Goal: Communication & Community: Ask a question

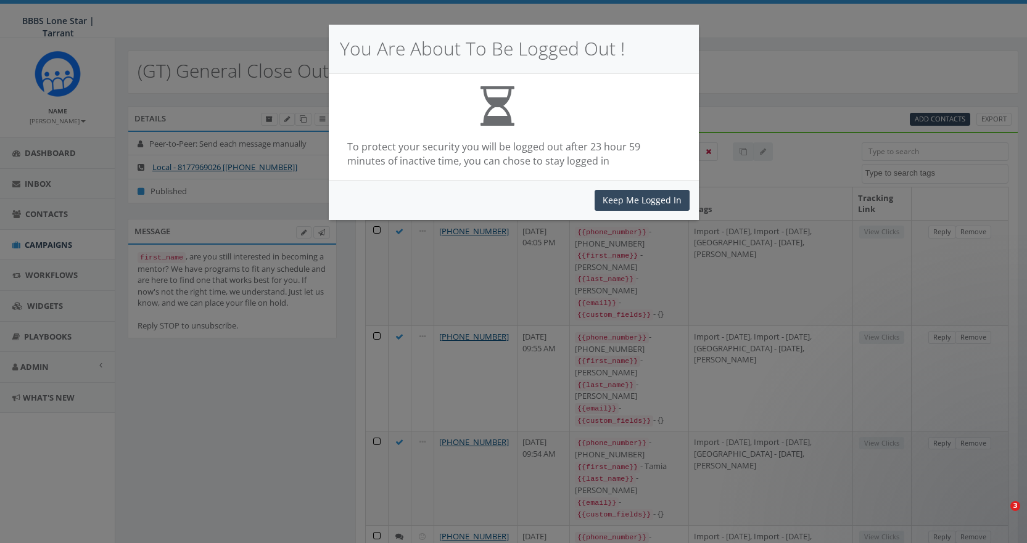
select select
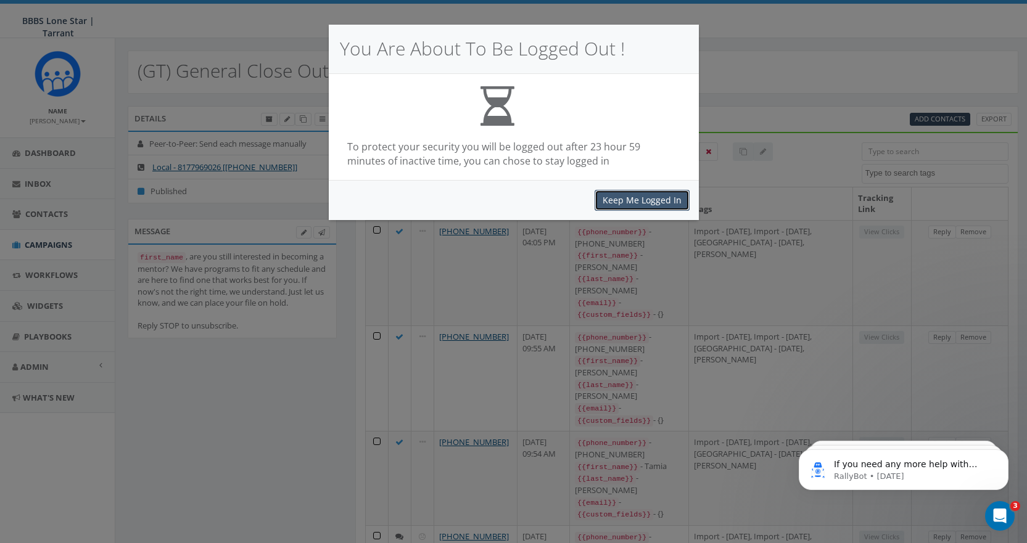
click at [639, 200] on button "Keep Me Logged In" at bounding box center [641, 200] width 95 height 21
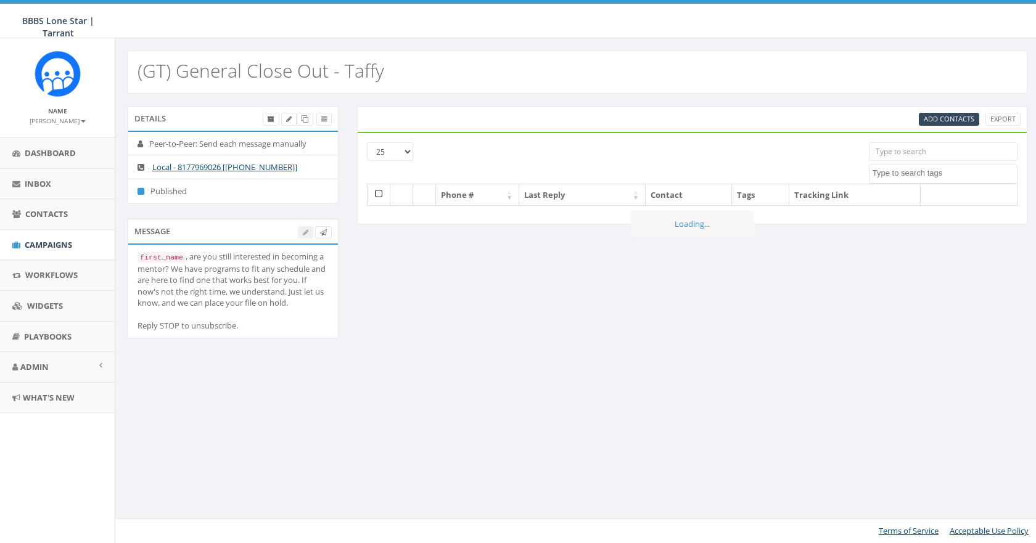
select select
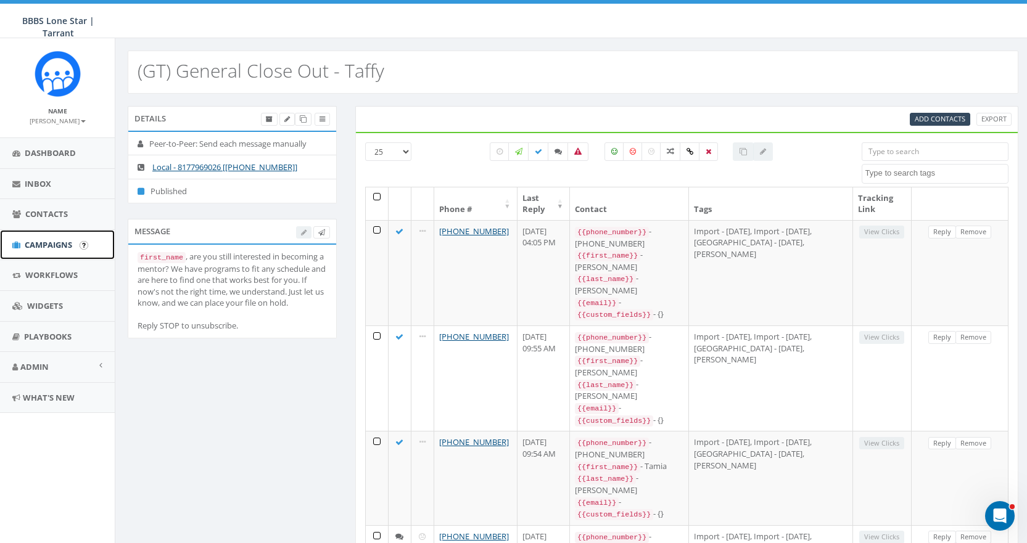
click at [59, 242] on span "Campaigns" at bounding box center [48, 244] width 47 height 11
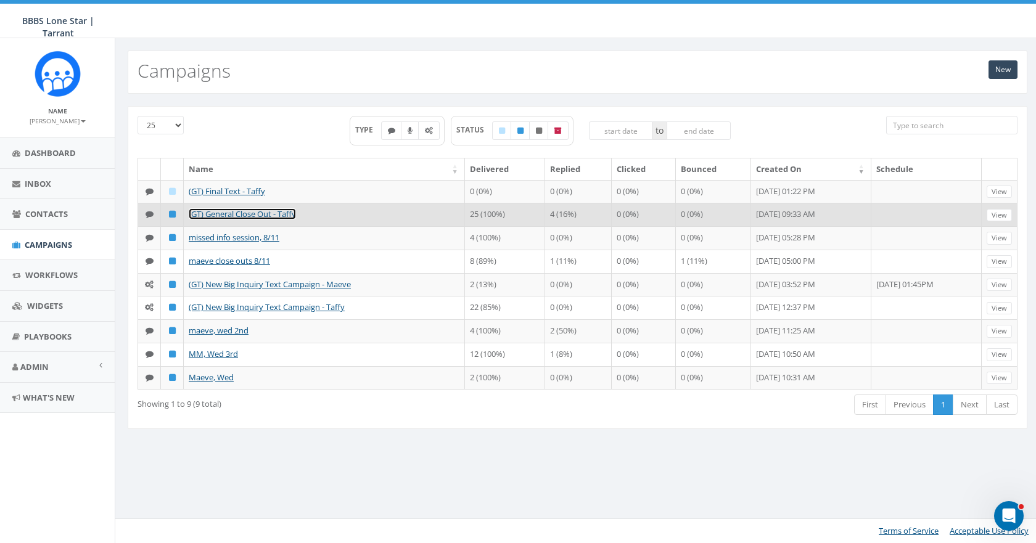
click at [216, 216] on link "(GT) General Close Out - Taffy" at bounding box center [242, 213] width 107 height 11
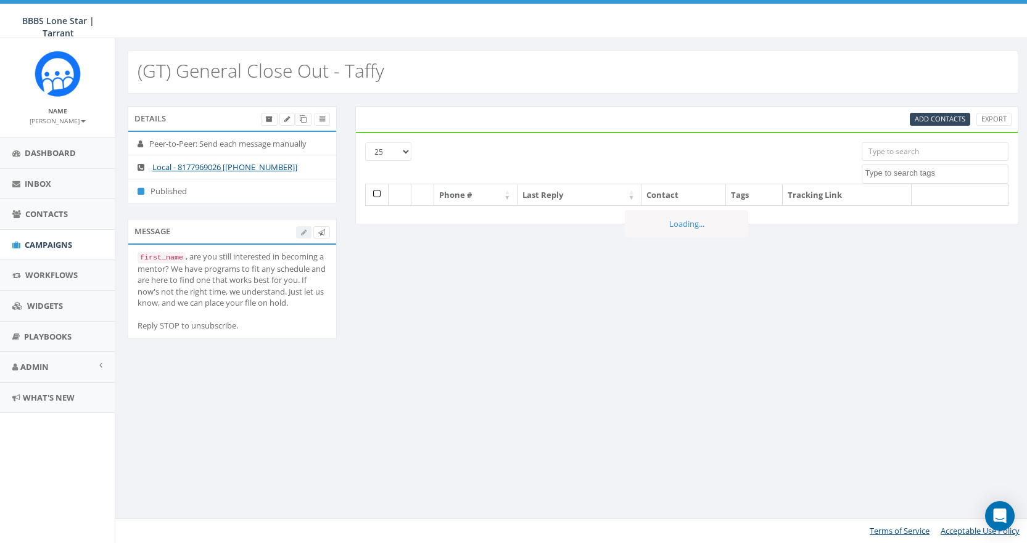
select select
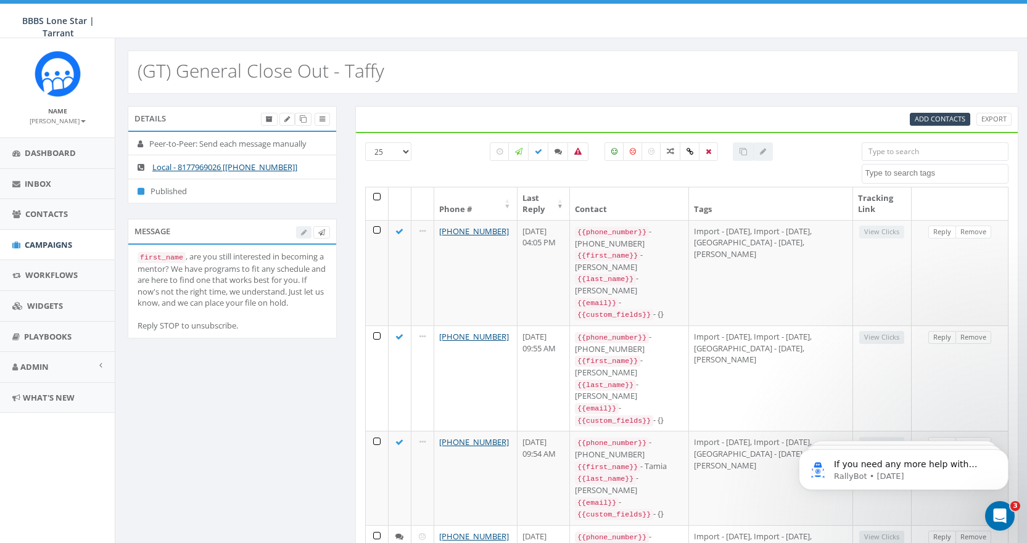
click at [570, 202] on th "Last Reply" at bounding box center [543, 203] width 53 height 33
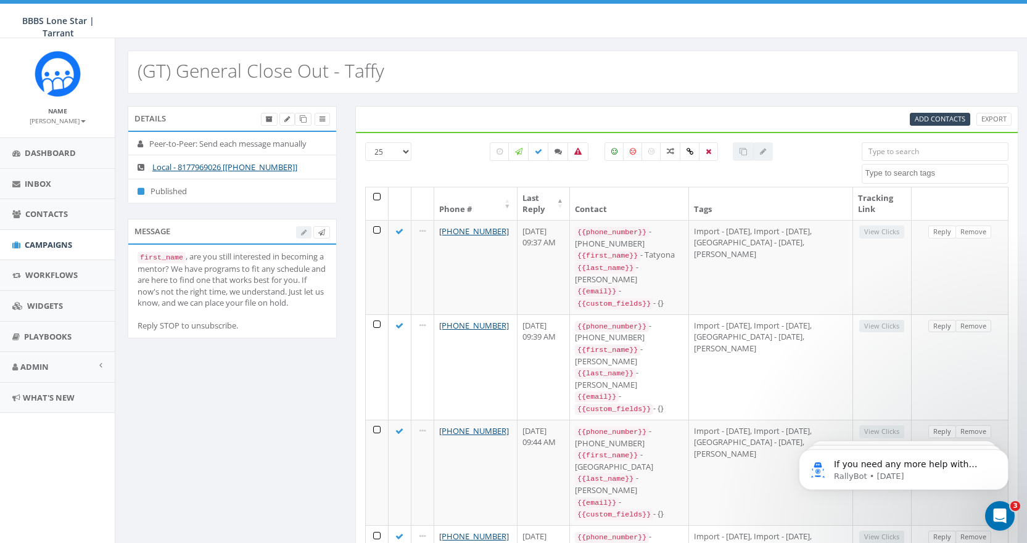
click at [570, 202] on th "Last Reply" at bounding box center [543, 203] width 53 height 33
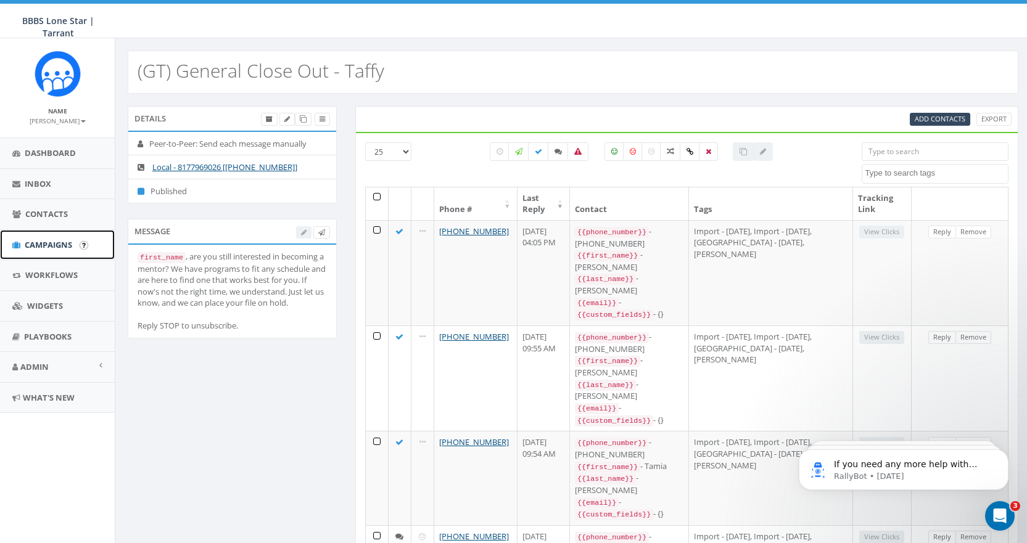
click at [53, 246] on span "Campaigns" at bounding box center [48, 244] width 47 height 11
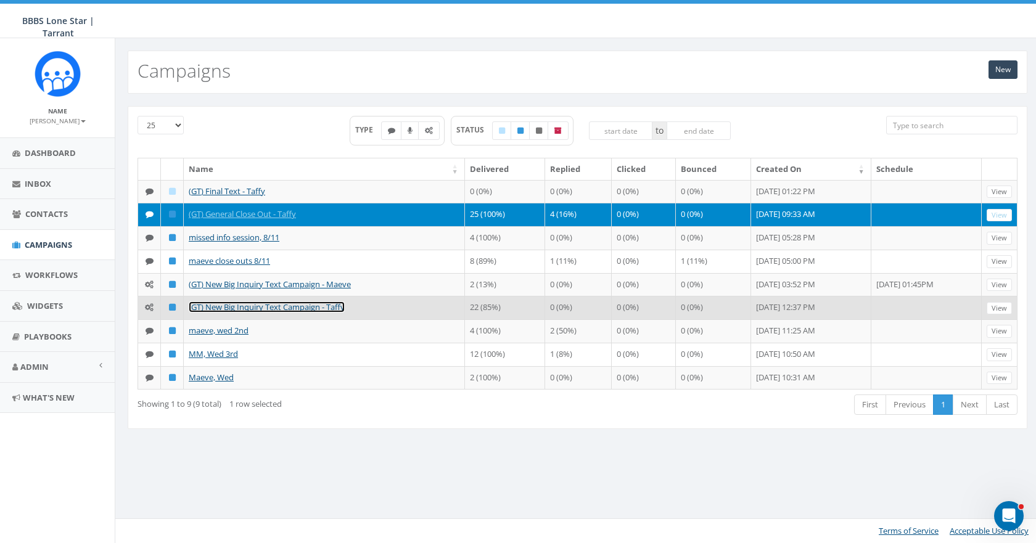
click at [229, 303] on link "(GT) New Big Inquiry Text Campaign - Taffy" at bounding box center [267, 306] width 156 height 11
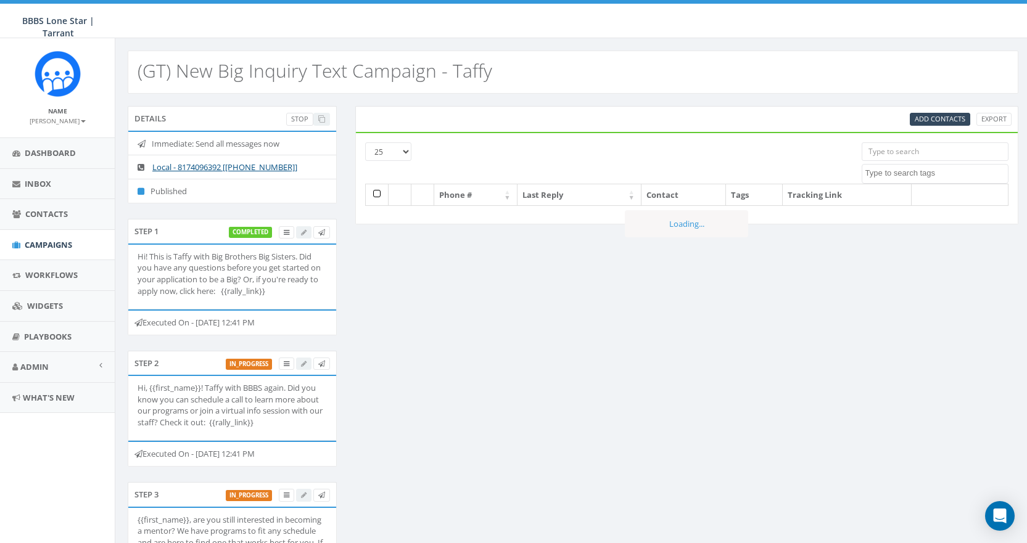
select select
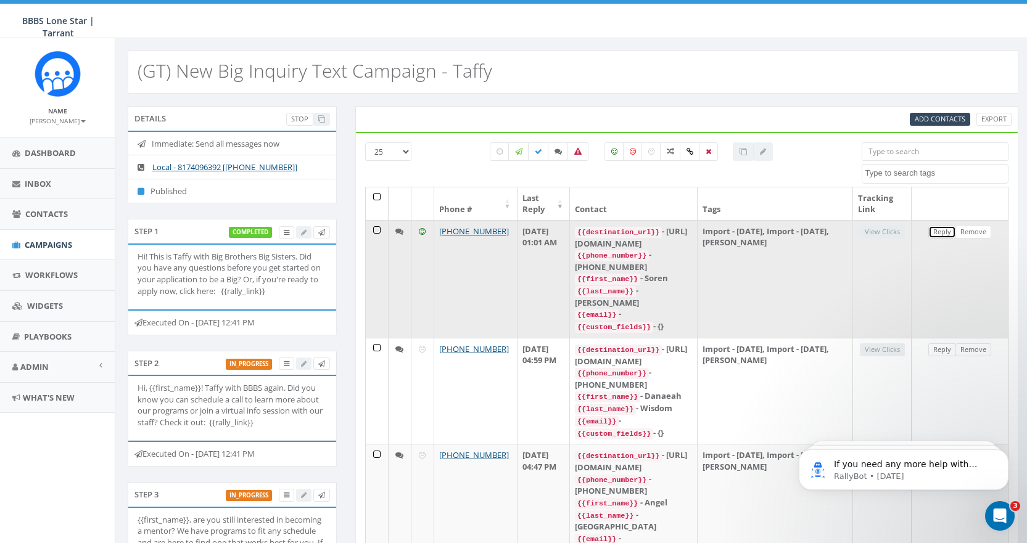
click at [939, 232] on link "Reply" at bounding box center [942, 232] width 28 height 13
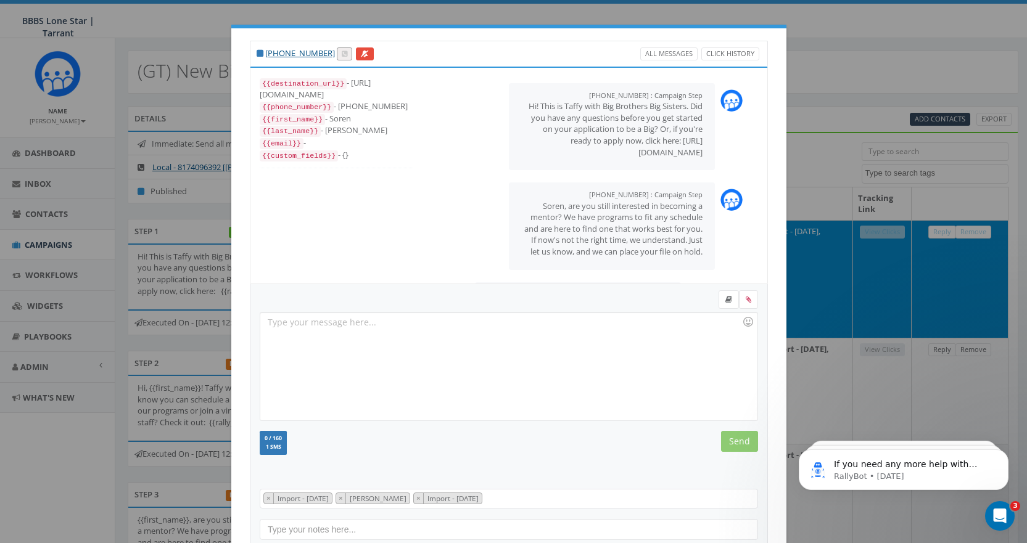
scroll to position [90, 0]
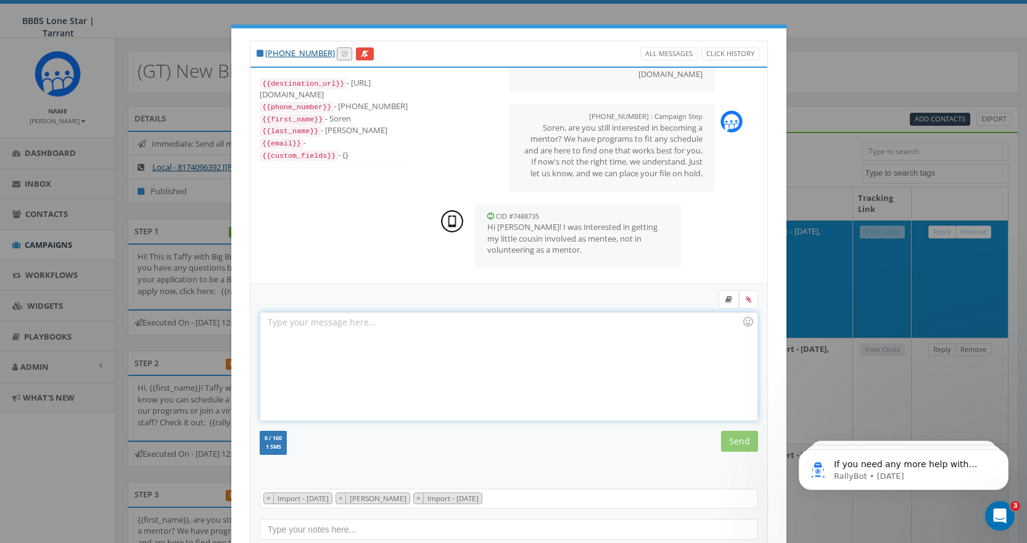
click at [412, 332] on div at bounding box center [508, 367] width 496 height 108
click at [737, 439] on input "Send" at bounding box center [739, 441] width 37 height 21
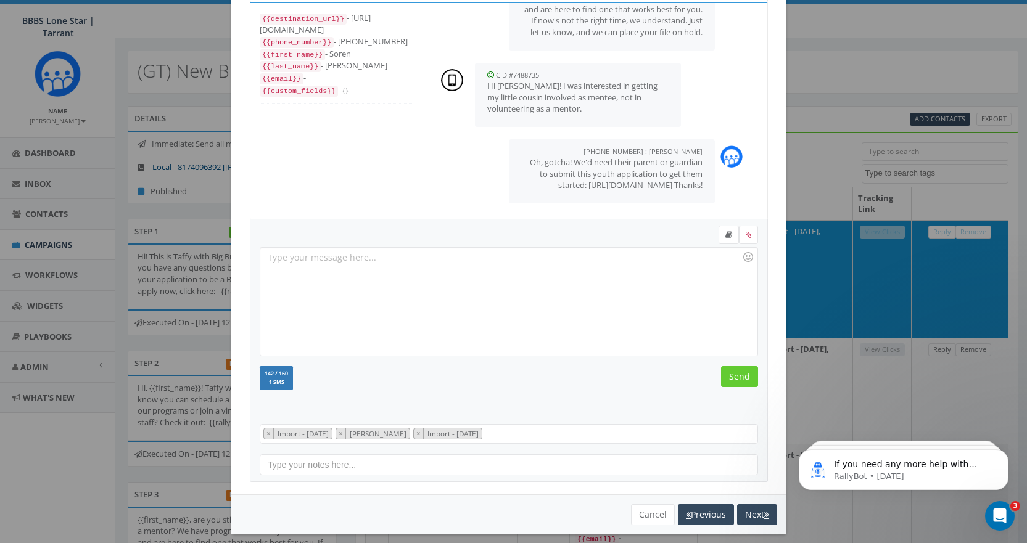
scroll to position [75, 0]
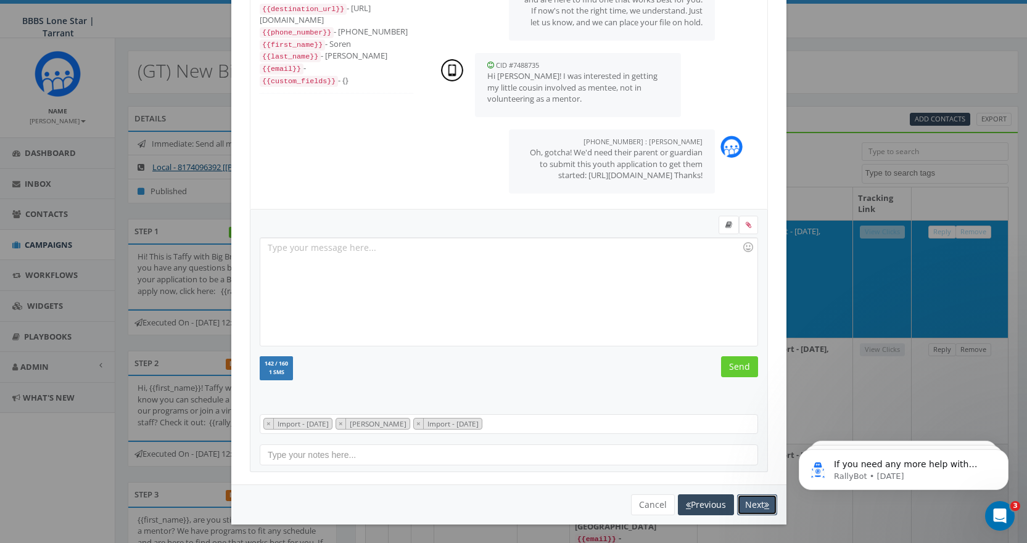
click at [752, 504] on button "Next" at bounding box center [757, 504] width 40 height 21
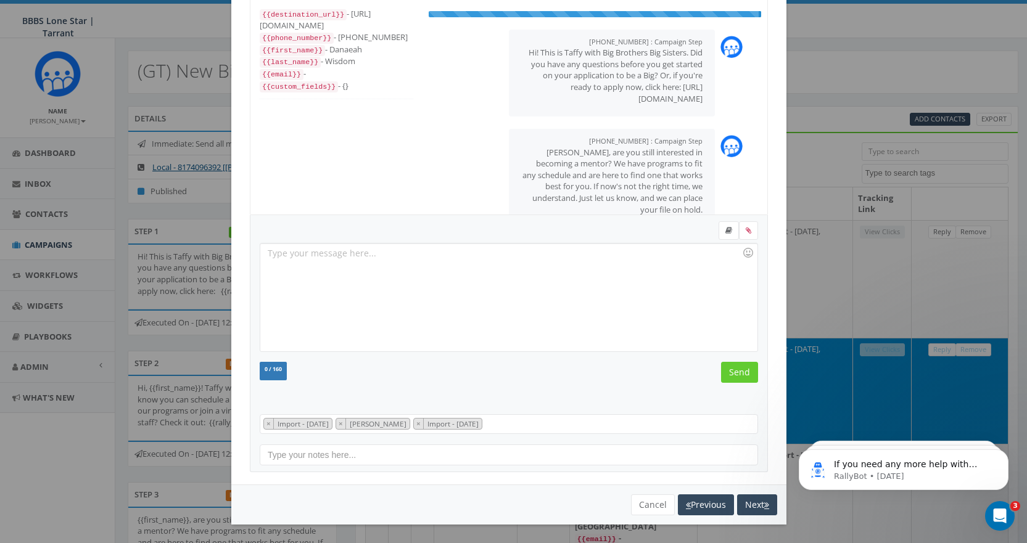
scroll to position [67, 0]
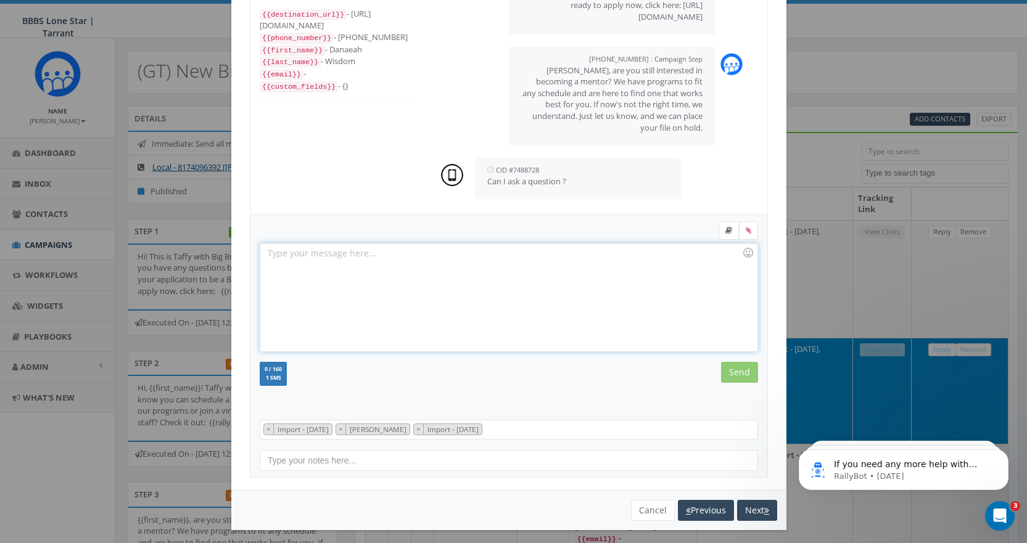
click at [411, 261] on div at bounding box center [508, 298] width 496 height 108
click at [740, 366] on input "Send" at bounding box center [739, 372] width 37 height 21
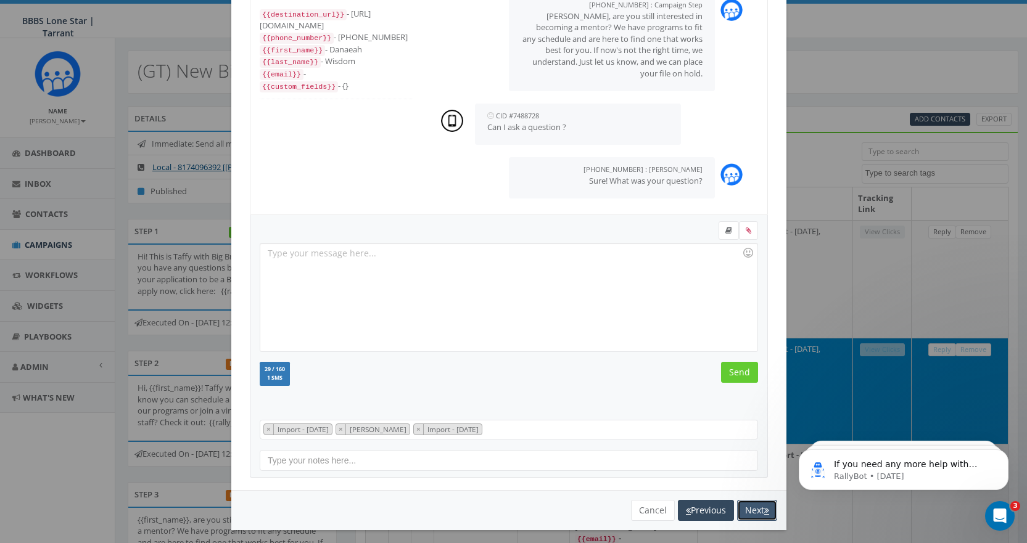
click at [753, 509] on button "Next" at bounding box center [757, 510] width 40 height 21
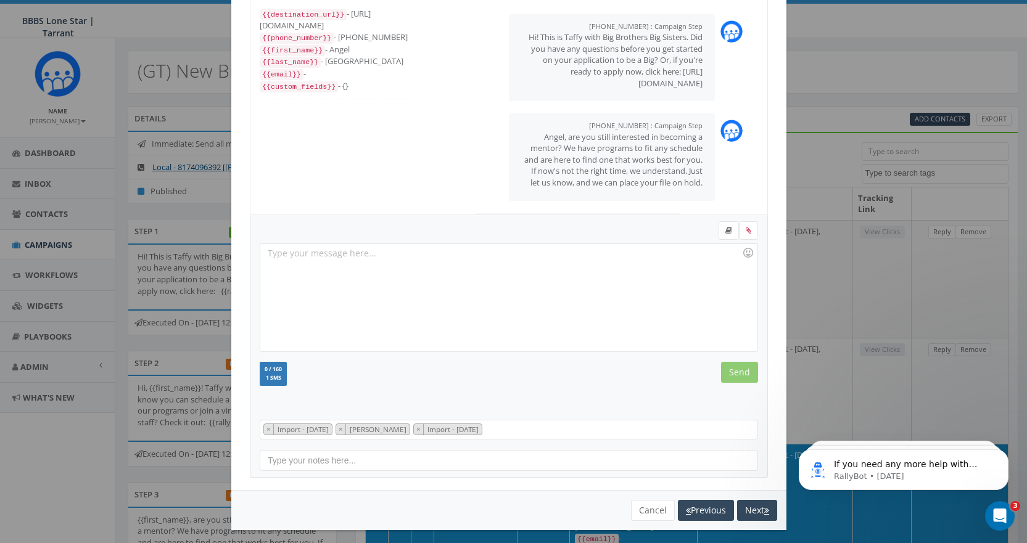
scroll to position [25, 0]
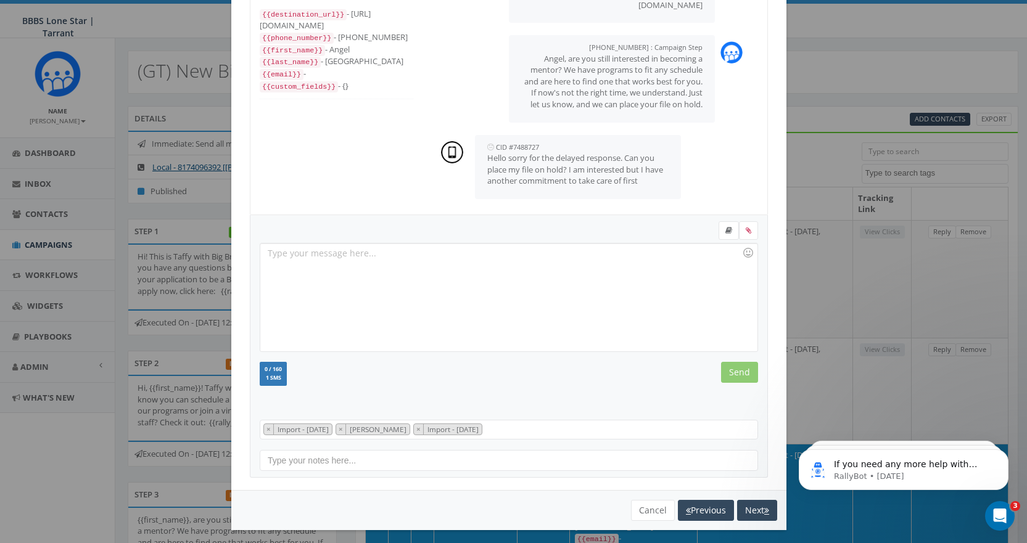
click at [401, 263] on div at bounding box center [508, 298] width 496 height 108
click at [736, 370] on input "Send" at bounding box center [739, 372] width 37 height 21
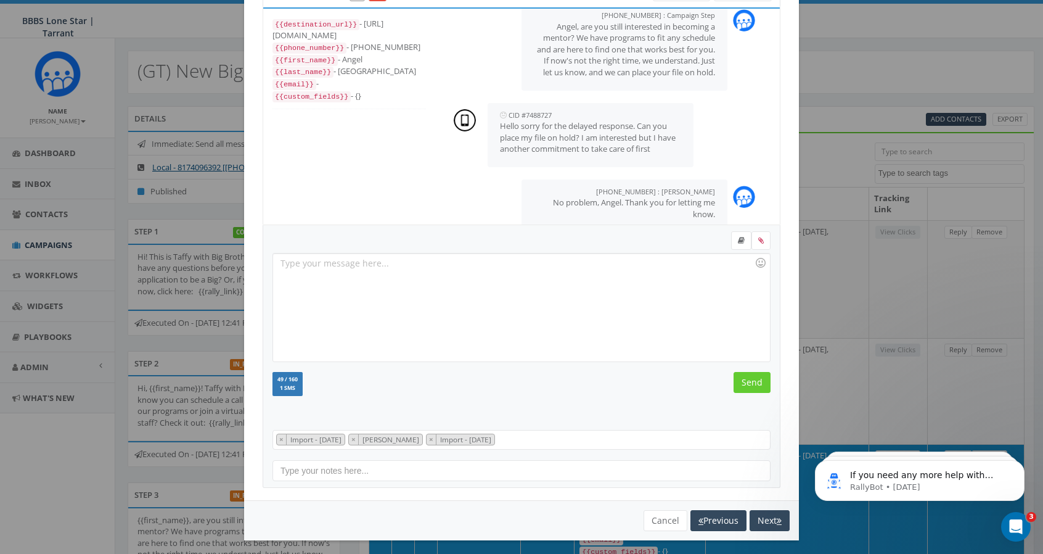
scroll to position [61, 0]
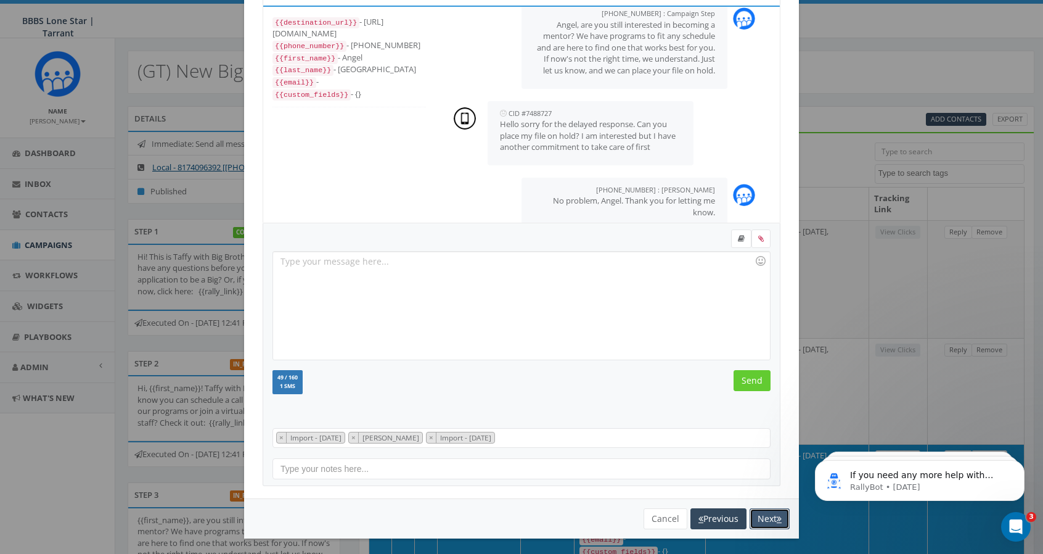
click at [766, 515] on button "Next" at bounding box center [770, 518] width 40 height 21
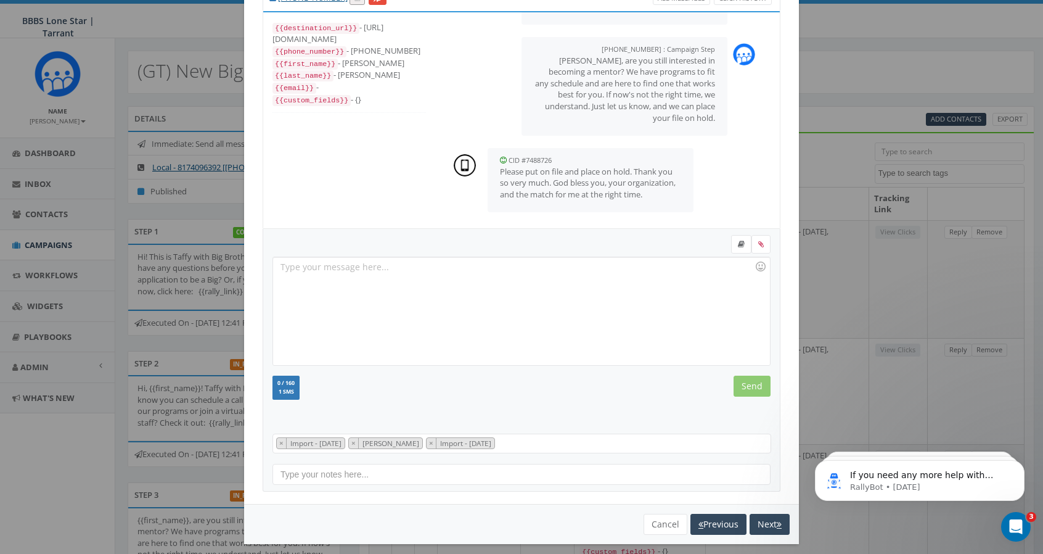
scroll to position [101, 0]
click at [422, 282] on div at bounding box center [521, 311] width 496 height 108
click at [736, 375] on input "Send" at bounding box center [752, 385] width 37 height 21
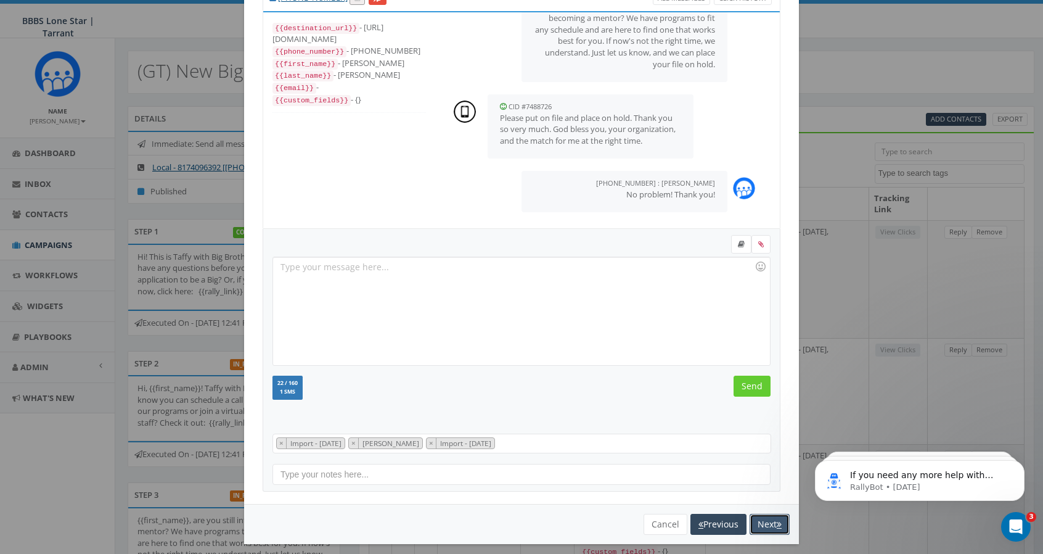
click at [765, 520] on button "Next" at bounding box center [770, 524] width 40 height 21
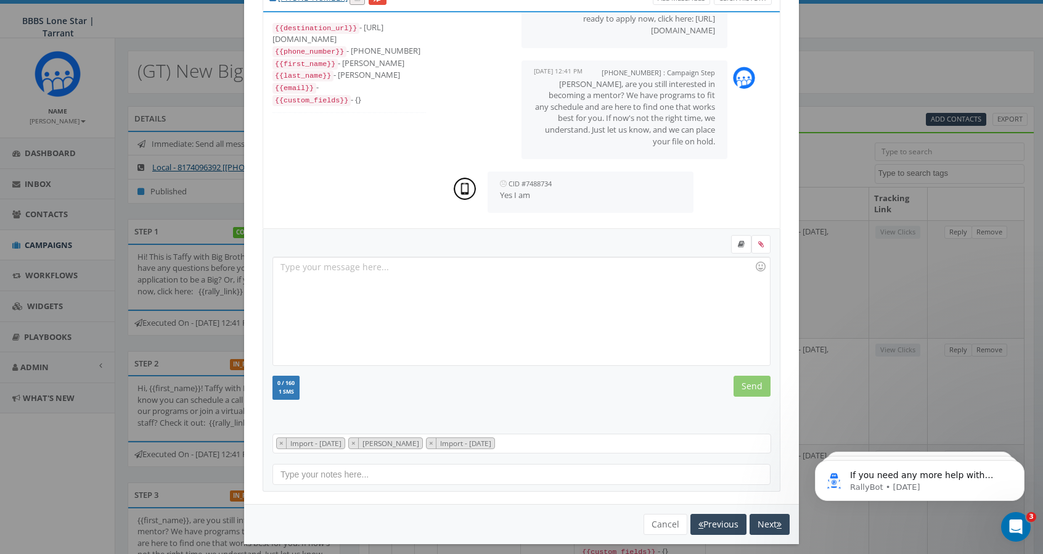
scroll to position [67, 0]
click at [334, 266] on div at bounding box center [521, 311] width 496 height 108
click at [611, 263] on div "Great! We just need you to fill out this volunteer application to get you start…" at bounding box center [521, 311] width 496 height 108
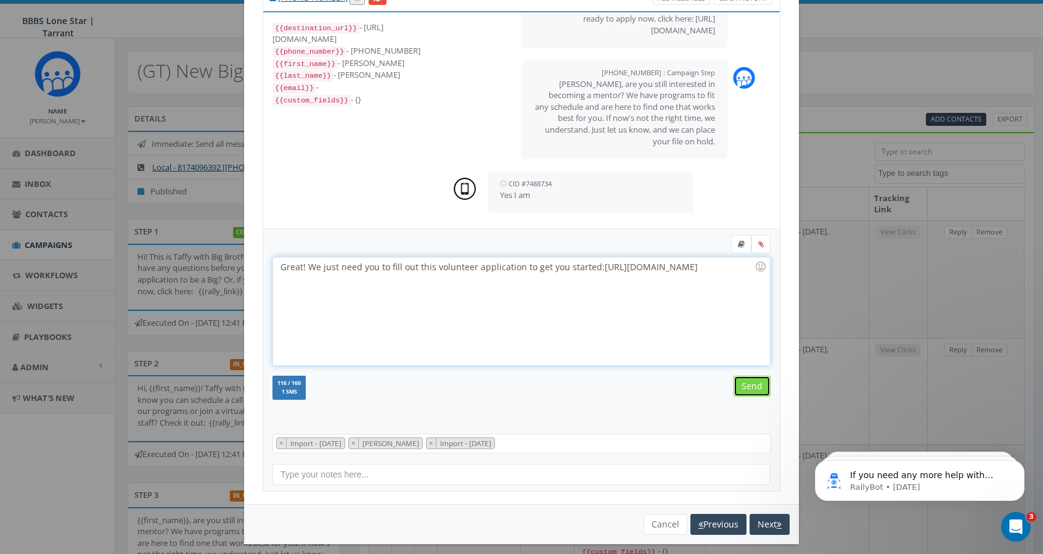
click at [739, 382] on input "Send" at bounding box center [752, 385] width 37 height 21
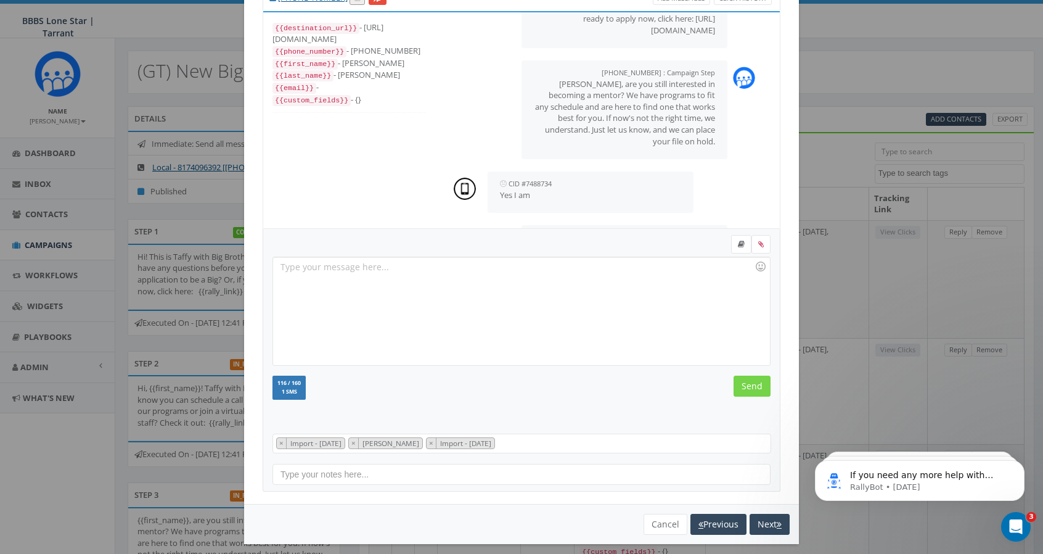
scroll to position [143, 0]
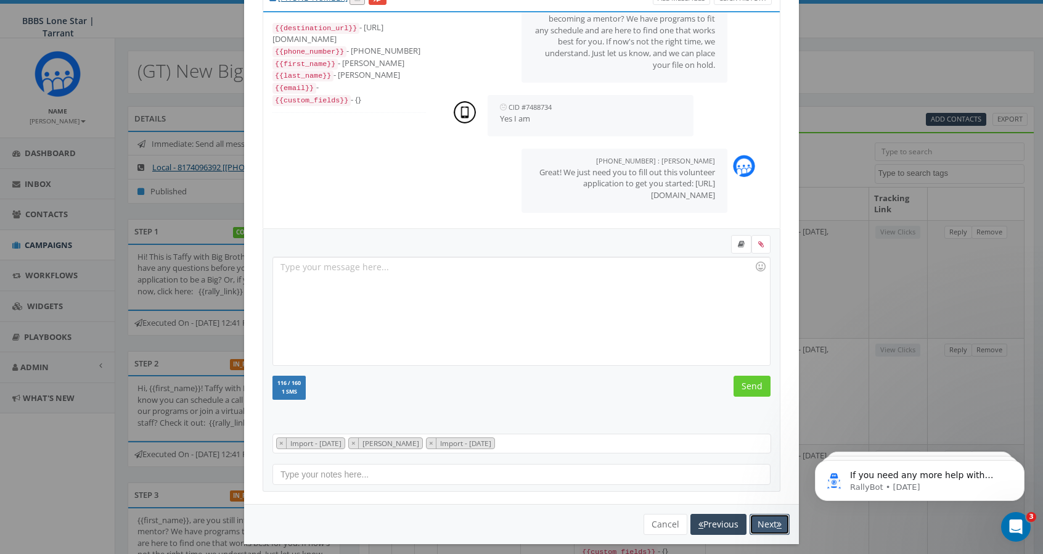
click at [756, 515] on button "Next" at bounding box center [770, 524] width 40 height 21
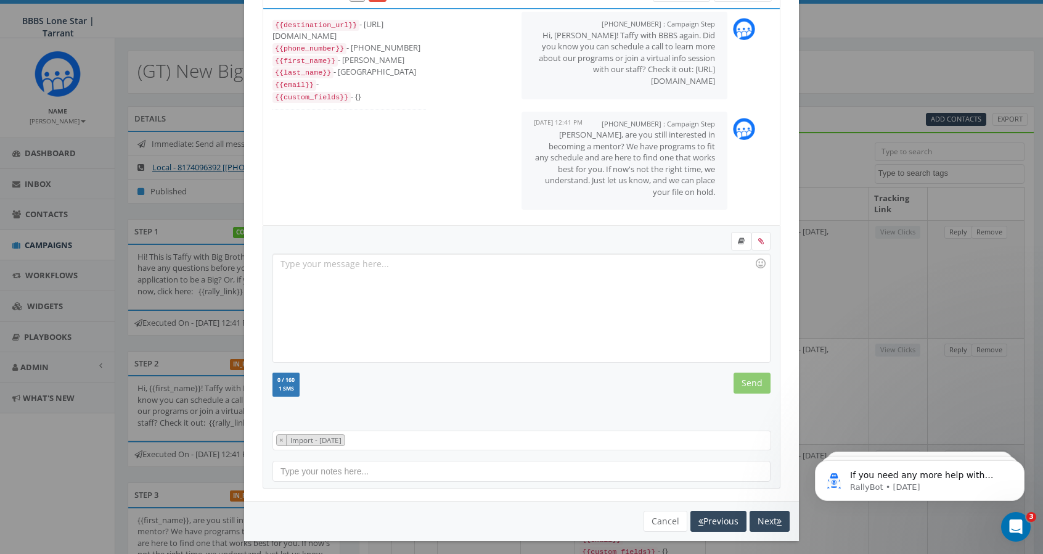
scroll to position [61, 0]
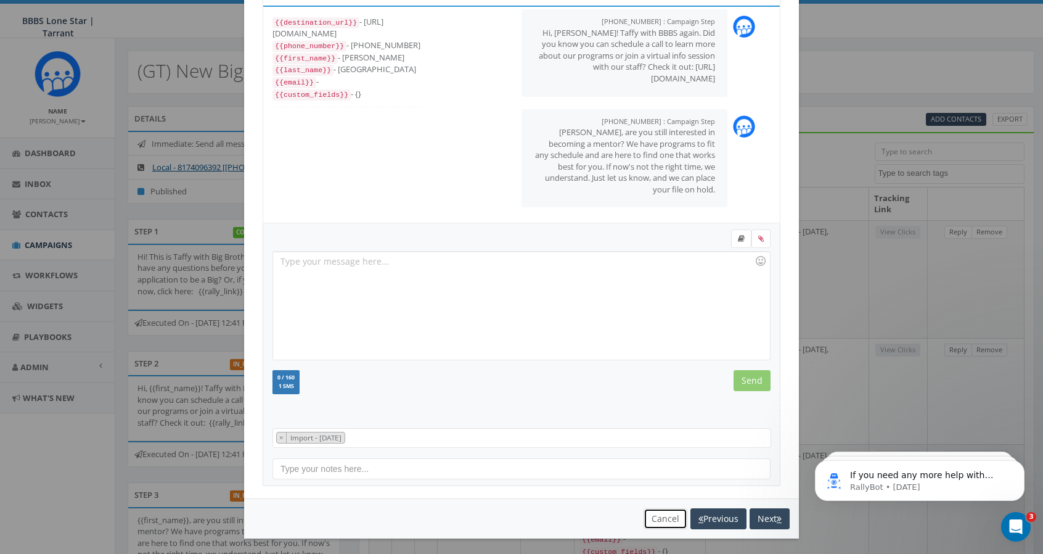
click at [668, 517] on button "Cancel" at bounding box center [666, 518] width 44 height 21
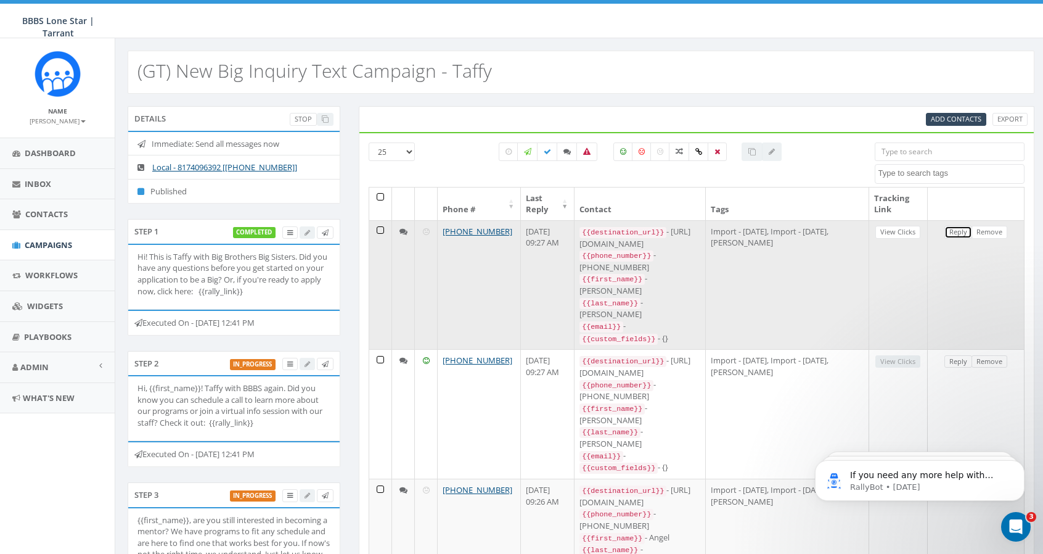
click at [958, 231] on link "Reply" at bounding box center [959, 232] width 28 height 13
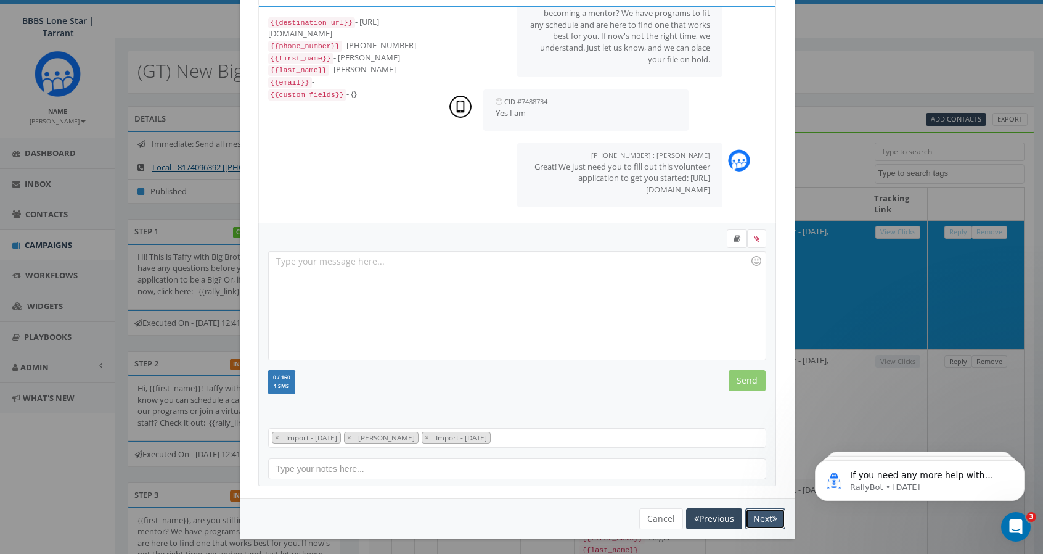
click at [758, 515] on button "Next" at bounding box center [765, 518] width 40 height 21
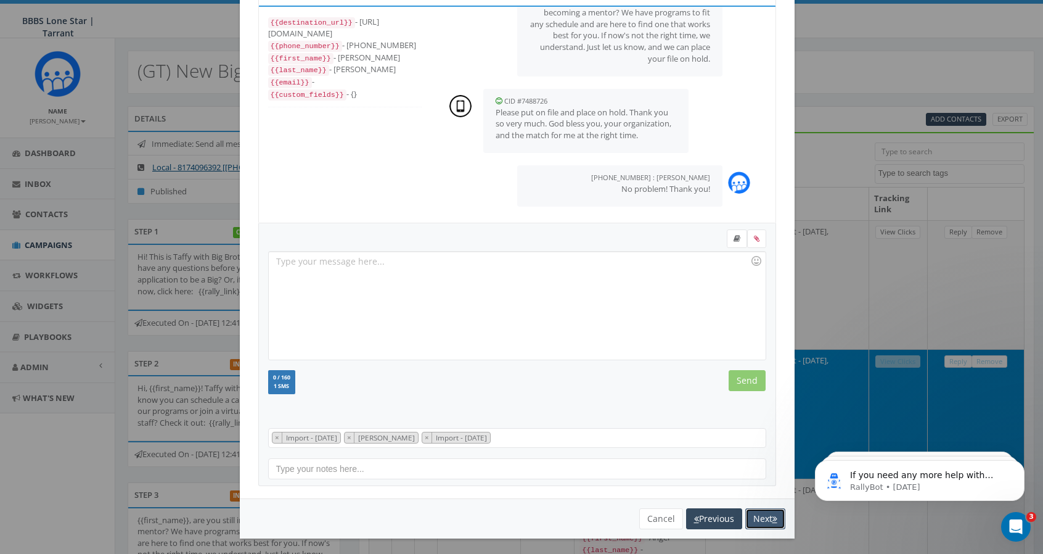
click at [749, 515] on button "Next" at bounding box center [765, 518] width 40 height 21
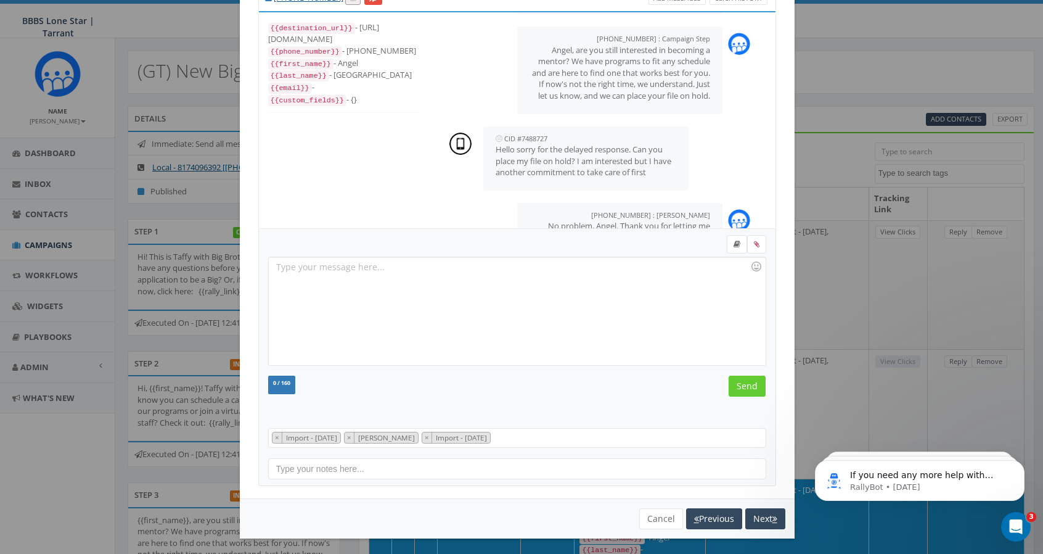
scroll to position [166, 0]
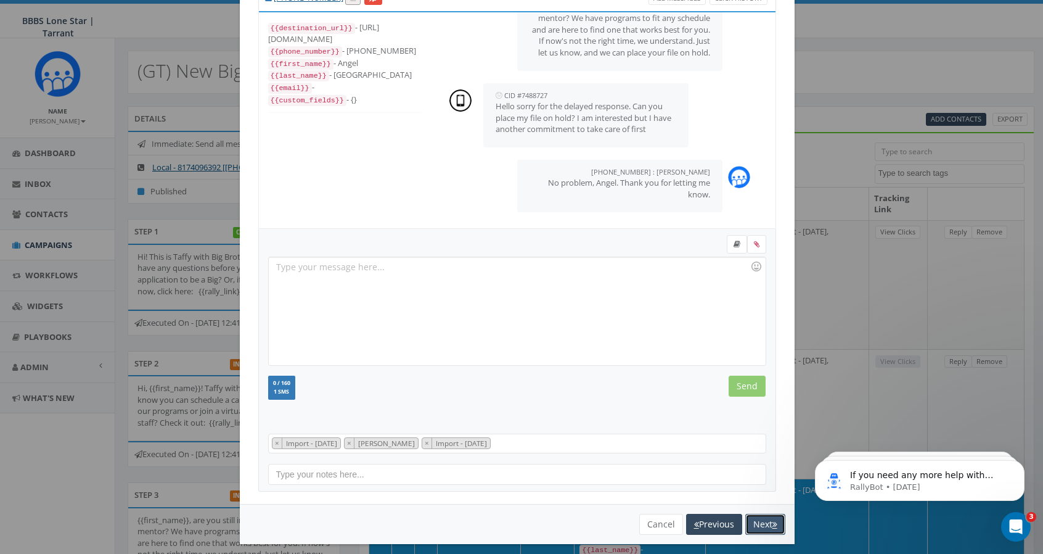
click at [765, 517] on button "Next" at bounding box center [765, 524] width 40 height 21
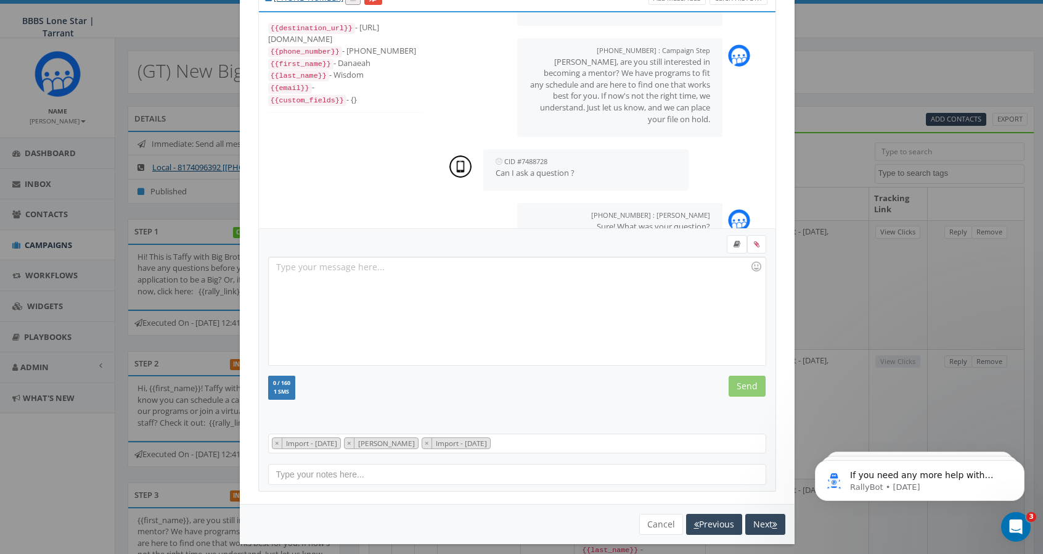
scroll to position [120, 0]
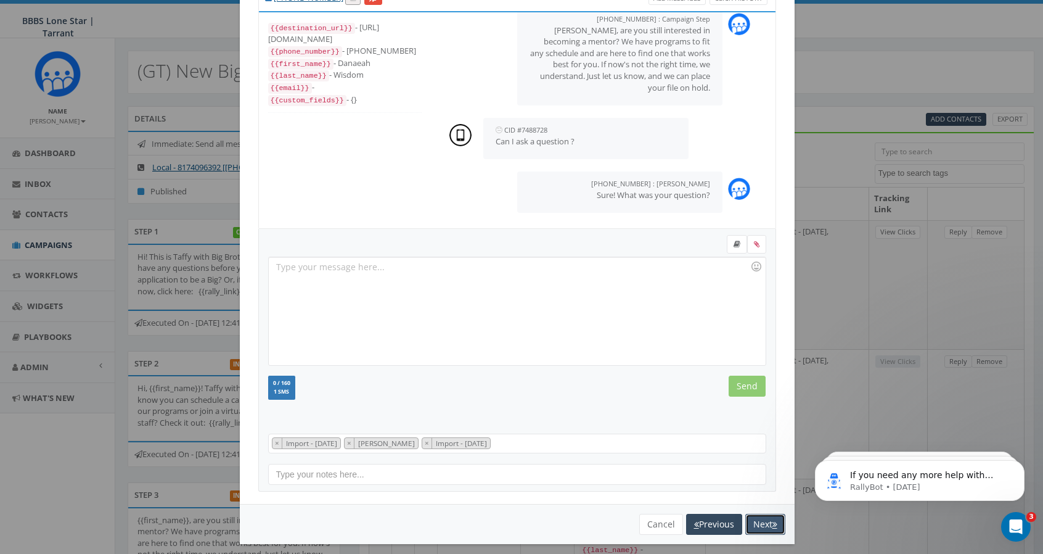
click at [762, 519] on button "Next" at bounding box center [765, 524] width 40 height 21
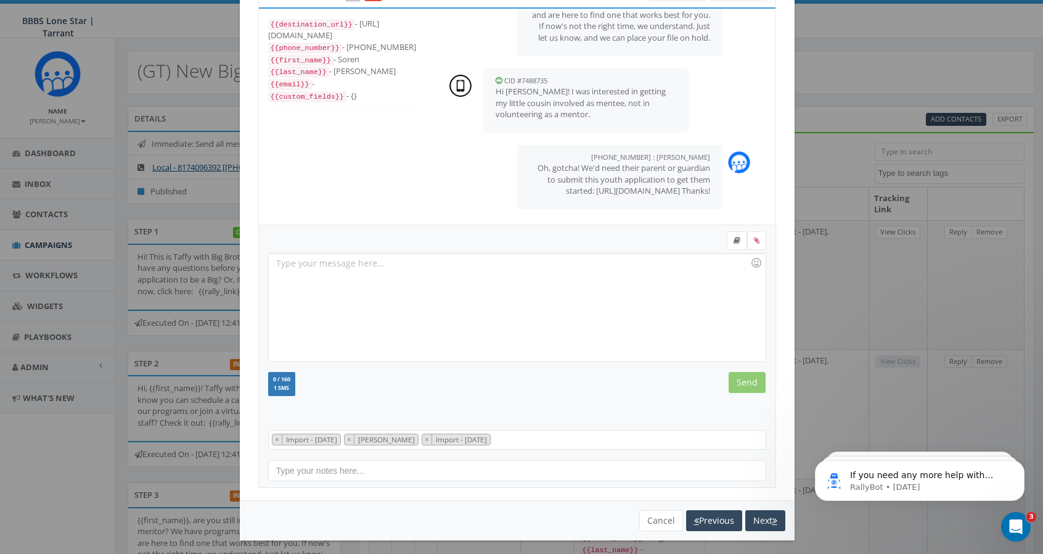
scroll to position [61, 0]
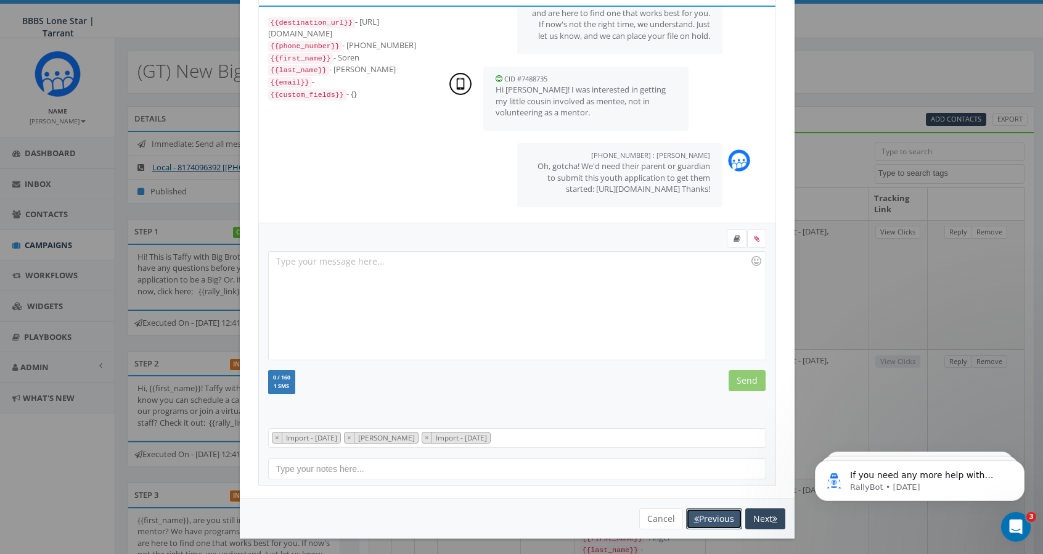
click at [706, 520] on button "Previous" at bounding box center [714, 518] width 56 height 21
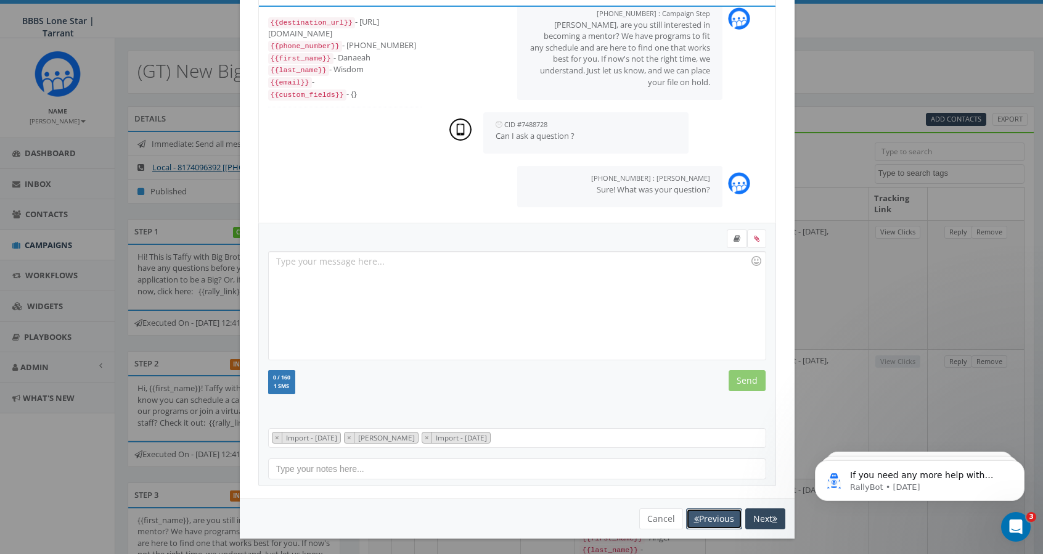
click at [702, 514] on button "Previous" at bounding box center [714, 518] width 56 height 21
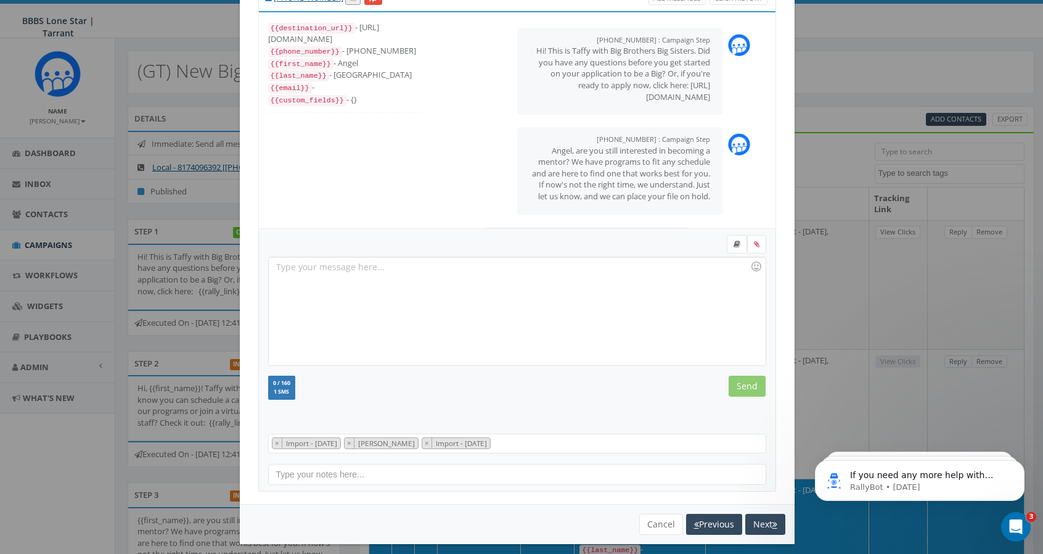
scroll to position [166, 0]
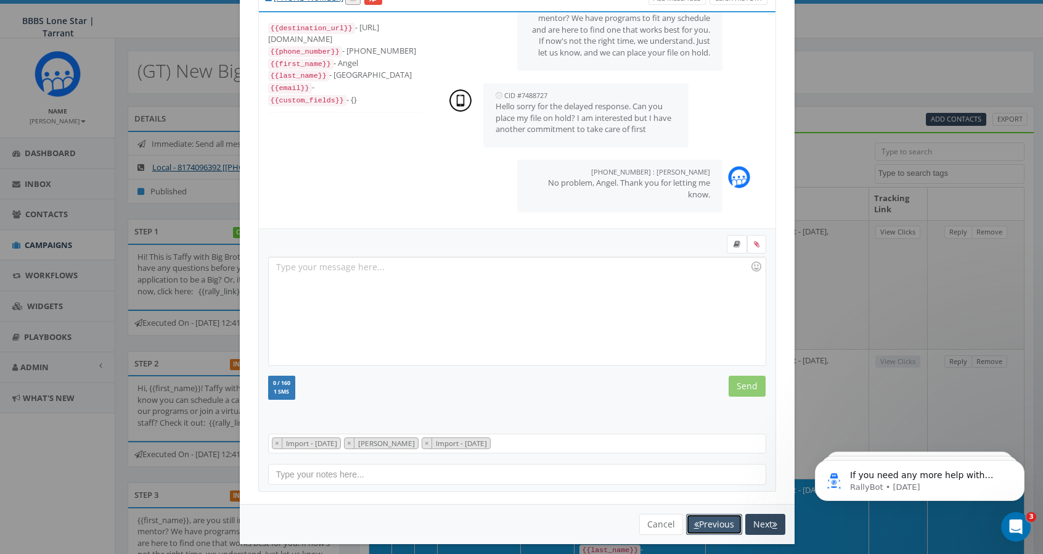
click at [702, 514] on button "Previous" at bounding box center [714, 524] width 56 height 21
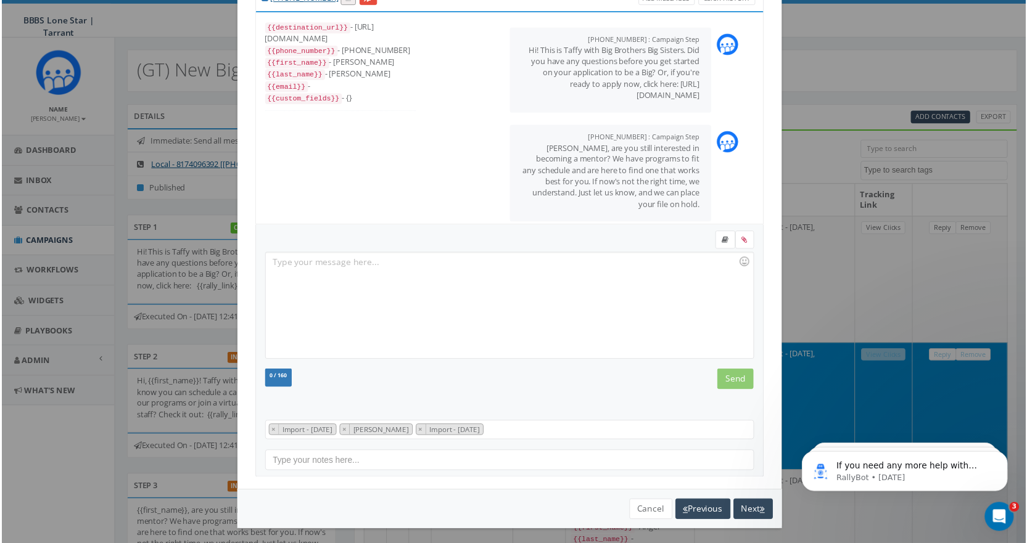
scroll to position [155, 0]
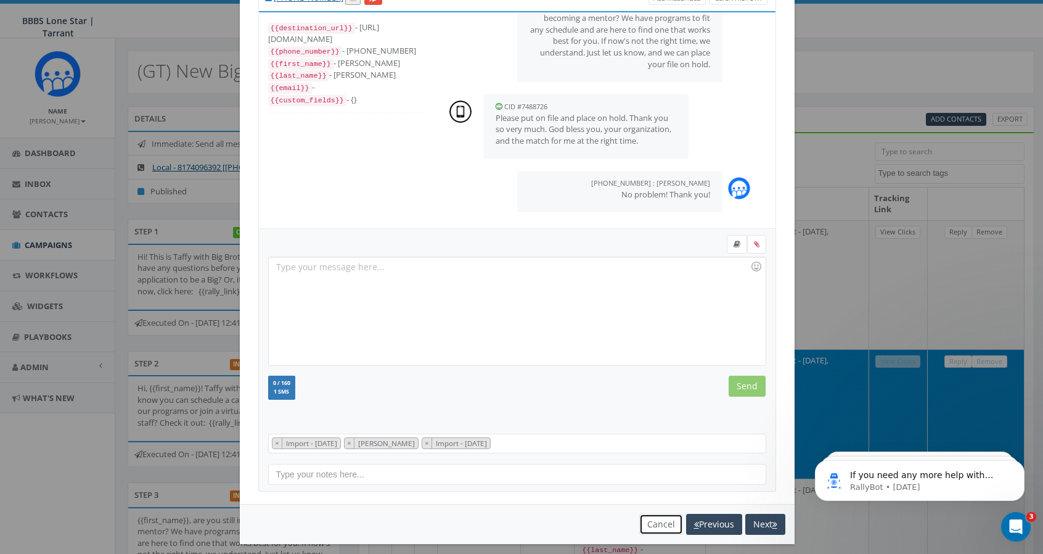
click at [655, 520] on button "Cancel" at bounding box center [661, 524] width 44 height 21
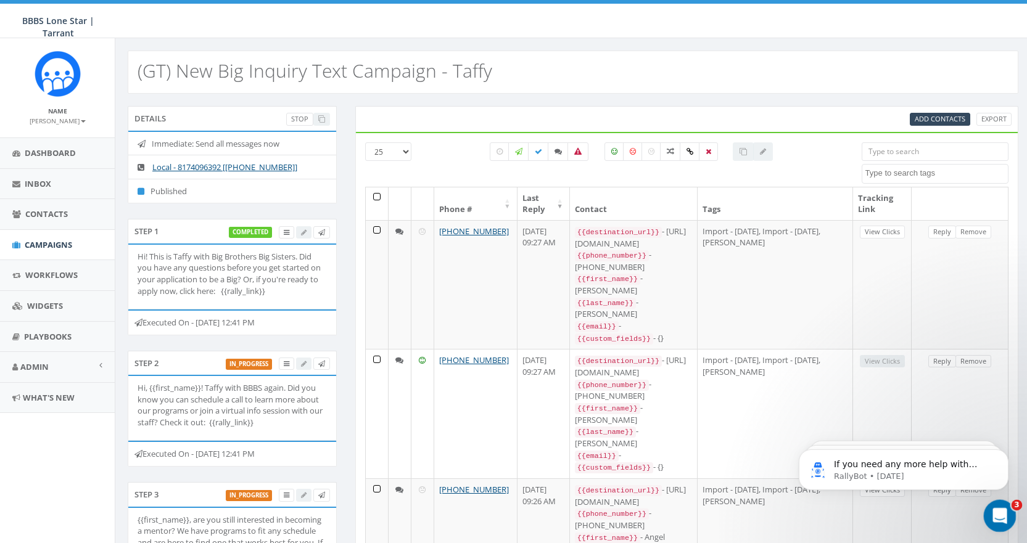
click at [1000, 507] on icon "Open Intercom Messenger" at bounding box center [998, 514] width 20 height 20
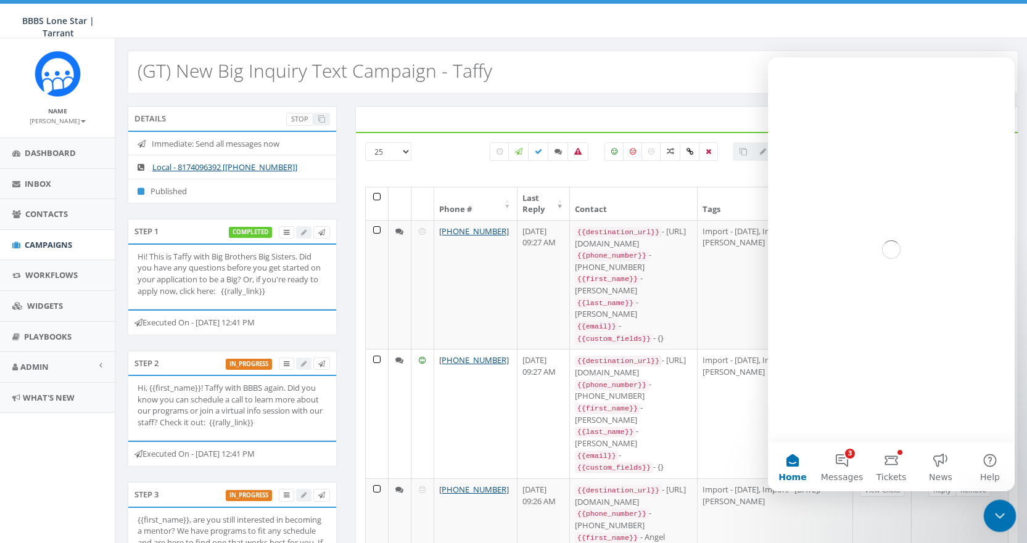
scroll to position [0, 0]
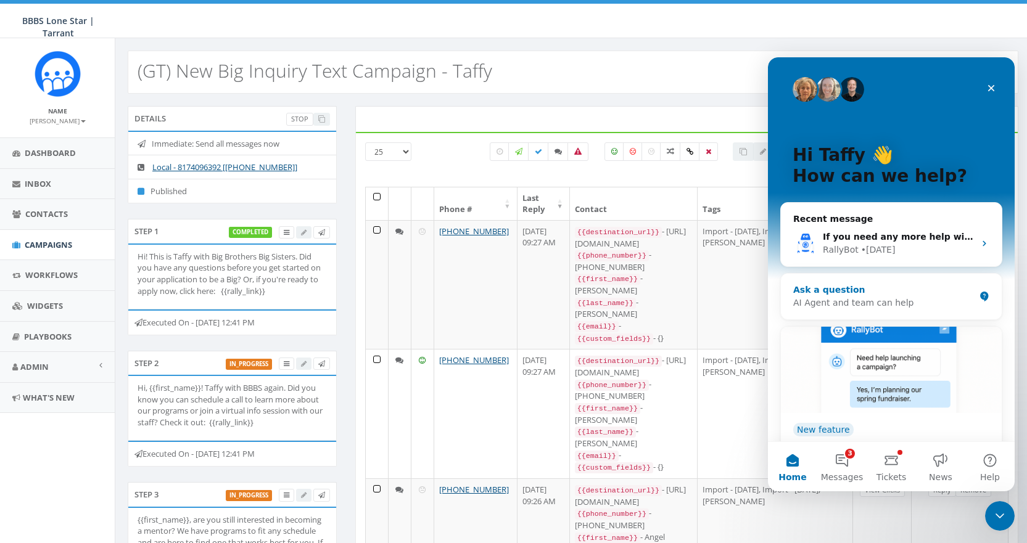
click at [847, 289] on div "Ask a question" at bounding box center [883, 290] width 181 height 13
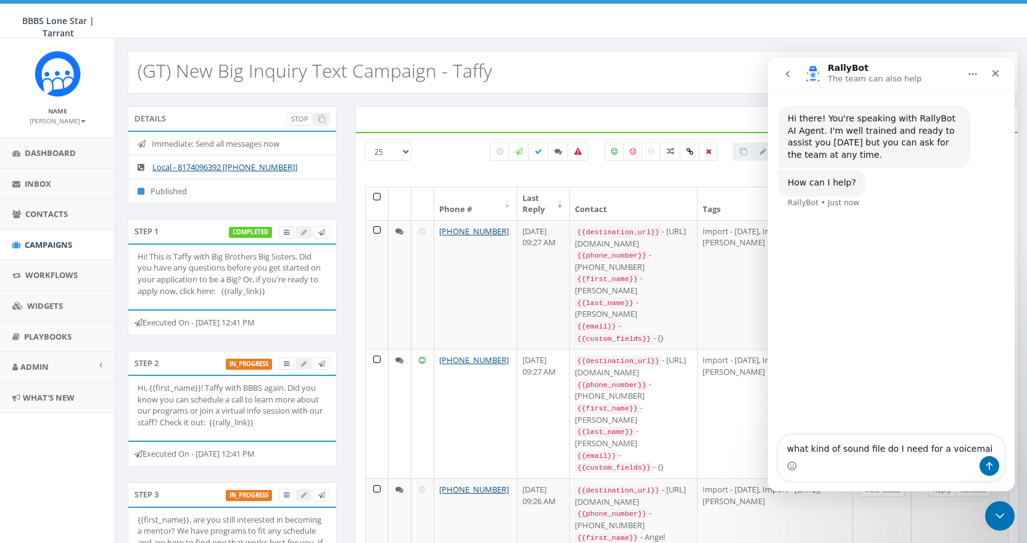
type textarea "what kind of sound file do I need for a voicemail"
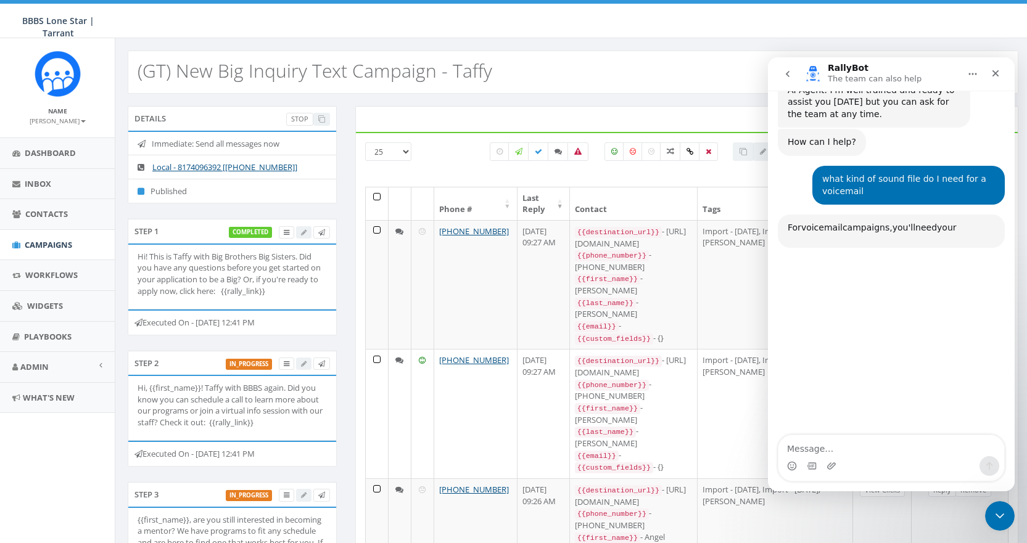
scroll to position [119, 0]
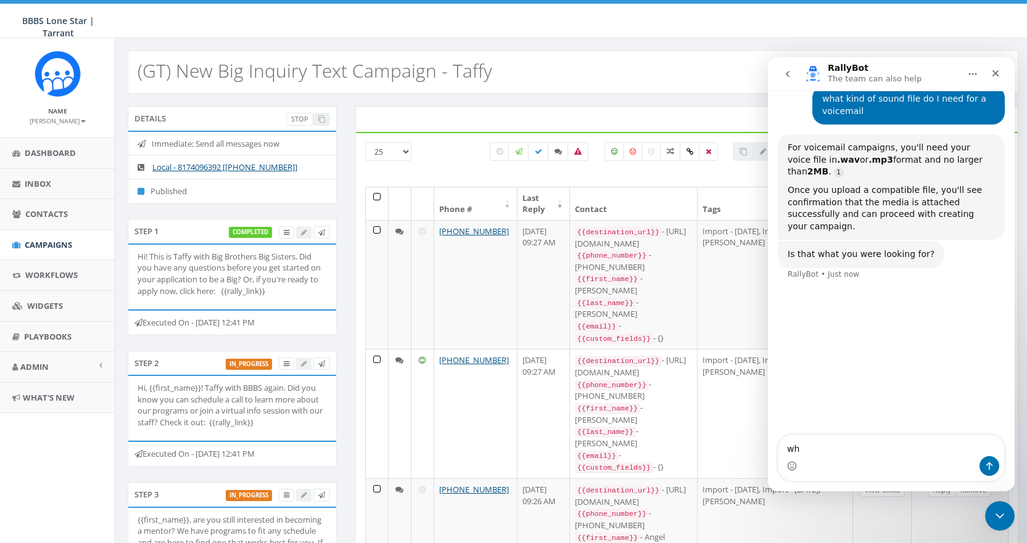
type textarea "w"
type textarea "how can I best create one of those"
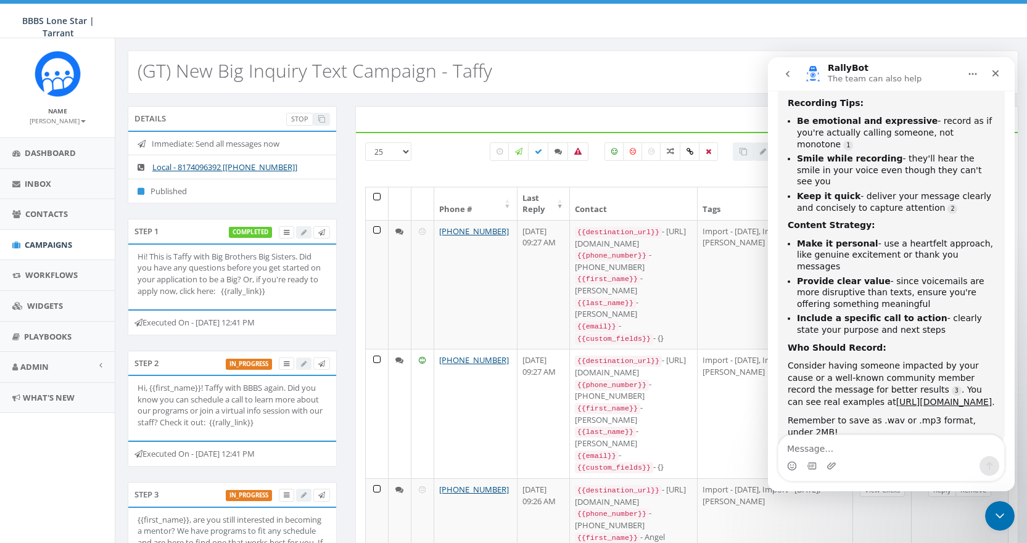
scroll to position [395, 0]
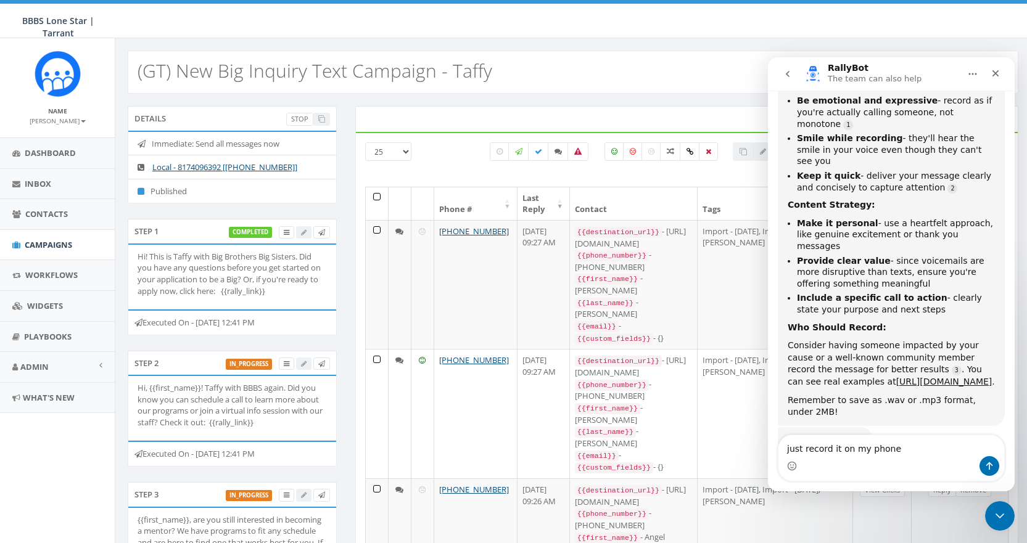
type textarea "just record it on my phone?"
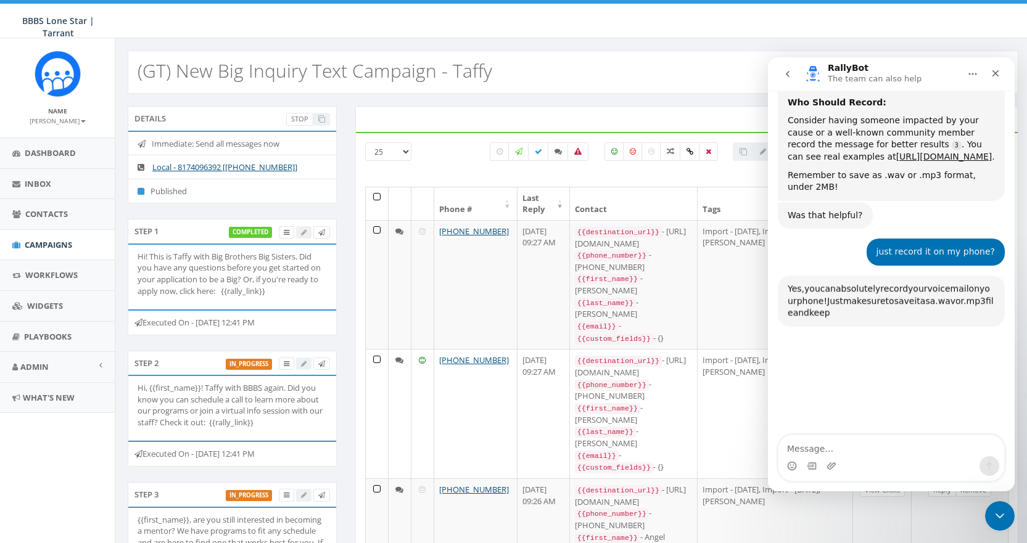
scroll to position [726, 0]
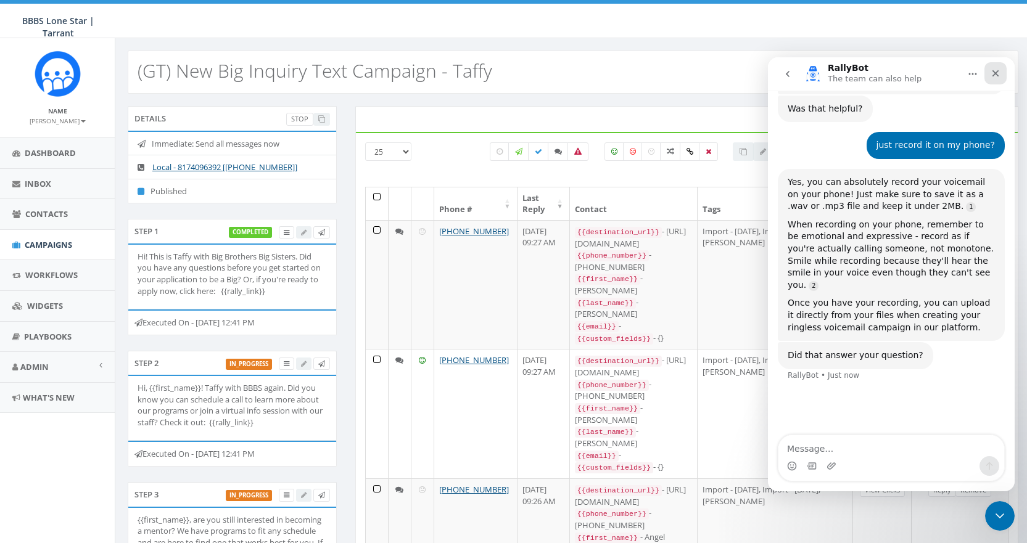
click at [993, 67] on div "Close" at bounding box center [995, 73] width 22 height 22
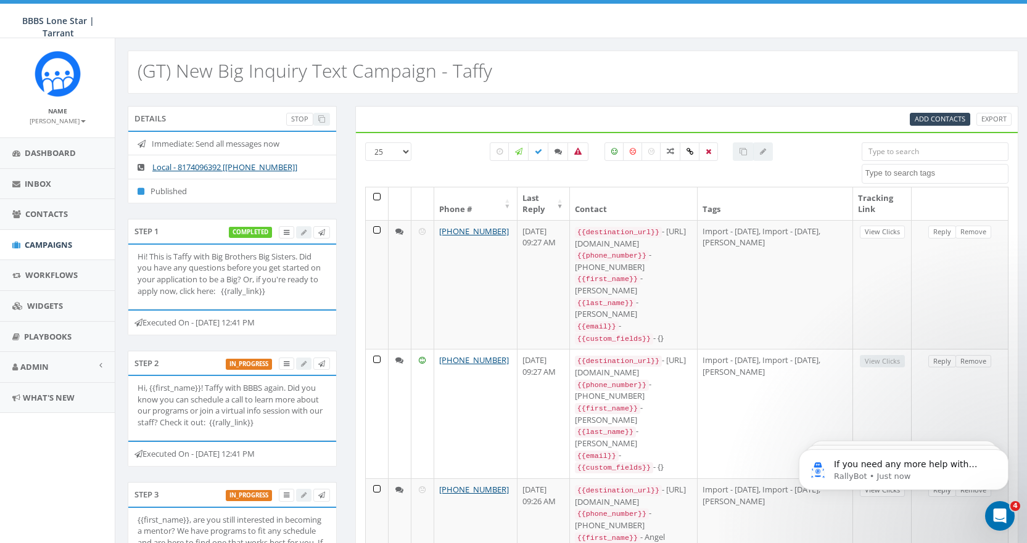
scroll to position [706, 0]
